Goal: Task Accomplishment & Management: Manage account settings

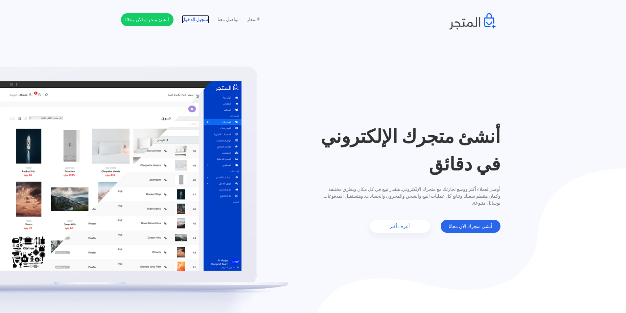
click at [206, 17] on link "تسجيل الدخول" at bounding box center [196, 19] width 28 height 7
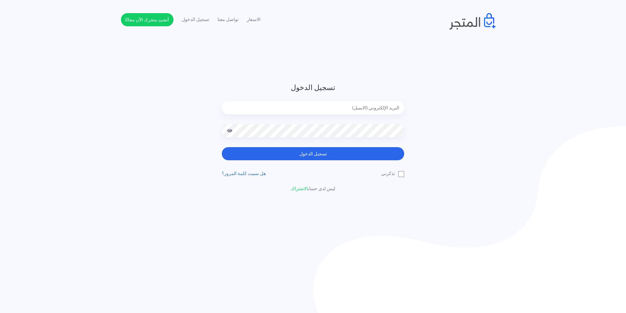
type input "mukamariem@gmail.com"
click at [351, 106] on input "mukamariem@gmail.com" at bounding box center [313, 107] width 182 height 13
click at [361, 147] on div at bounding box center [313, 135] width 182 height 23
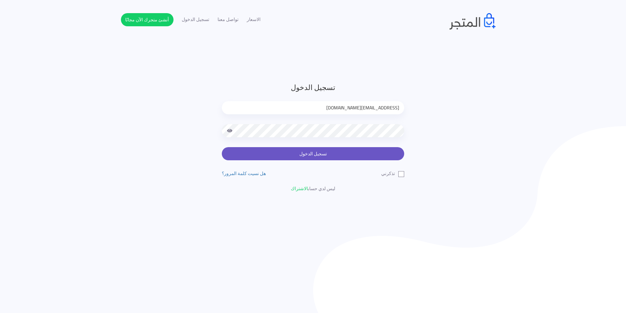
click at [360, 154] on button "تسجيل الدخول" at bounding box center [313, 153] width 182 height 13
